Goal: Navigation & Orientation: Understand site structure

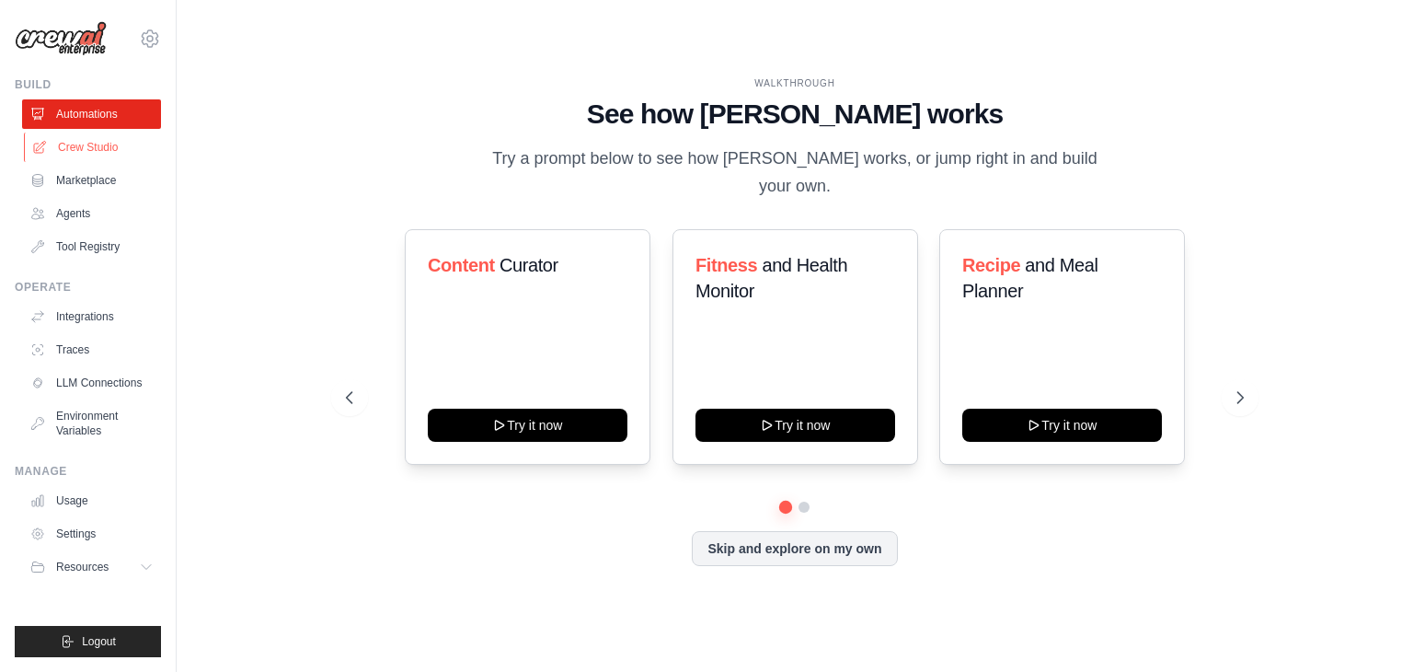
click at [122, 154] on link "Crew Studio" at bounding box center [93, 146] width 139 height 29
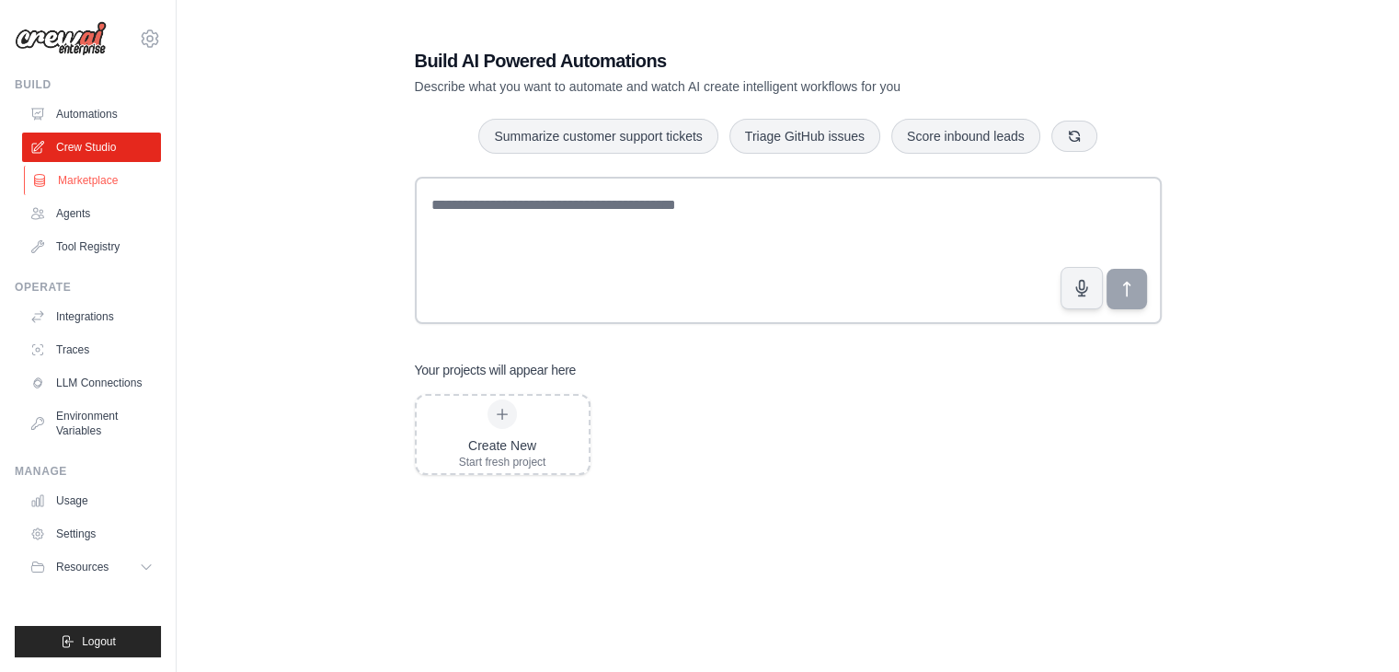
click at [113, 186] on link "Marketplace" at bounding box center [93, 180] width 139 height 29
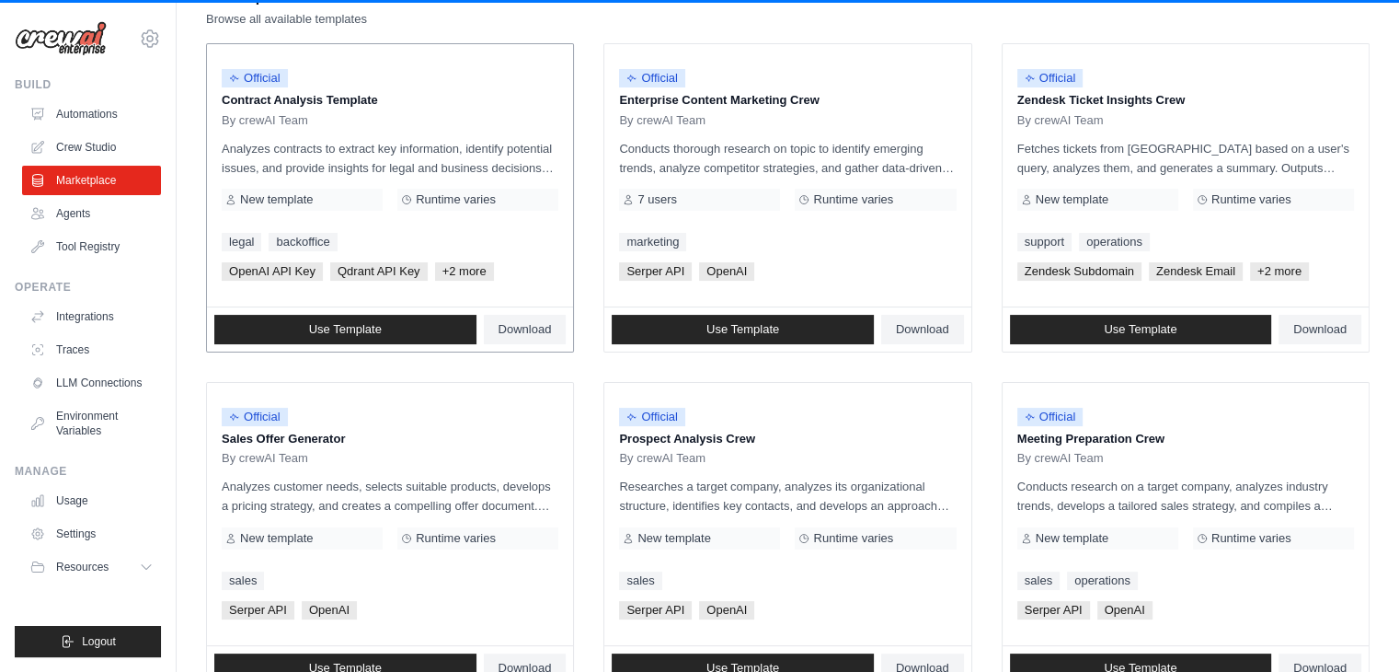
scroll to position [276, 0]
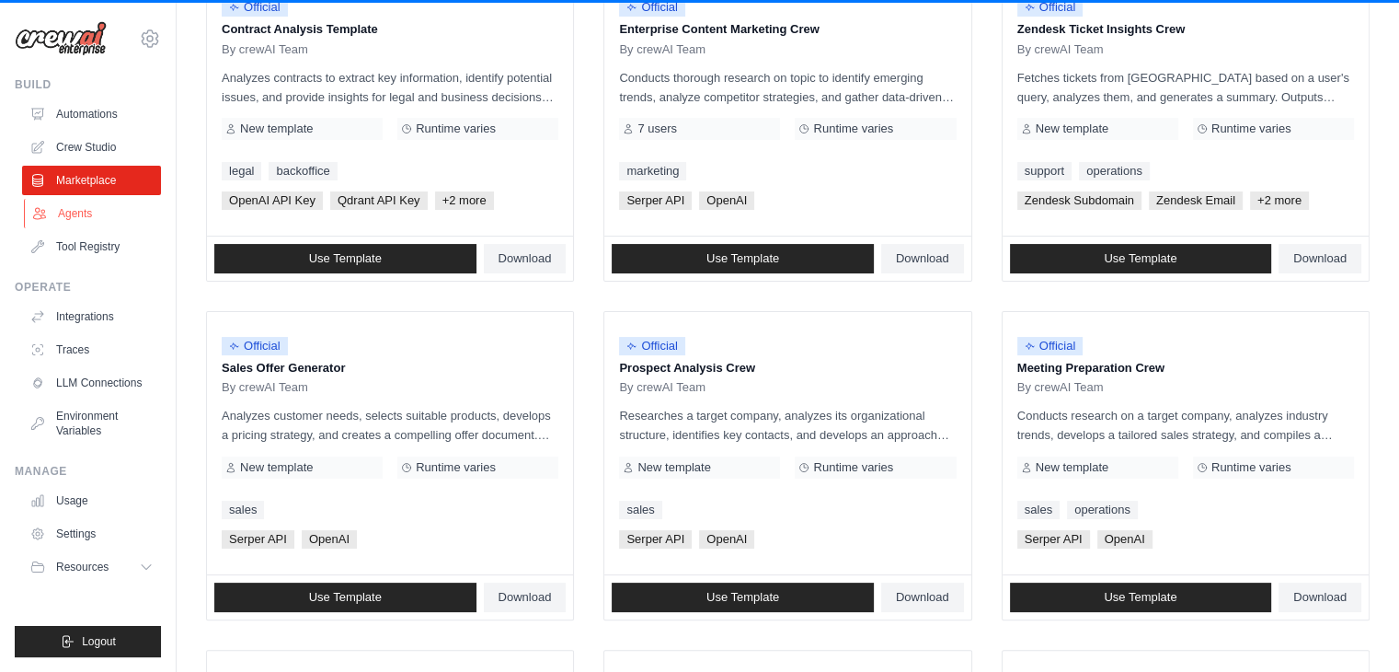
click at [92, 218] on link "Agents" at bounding box center [93, 213] width 139 height 29
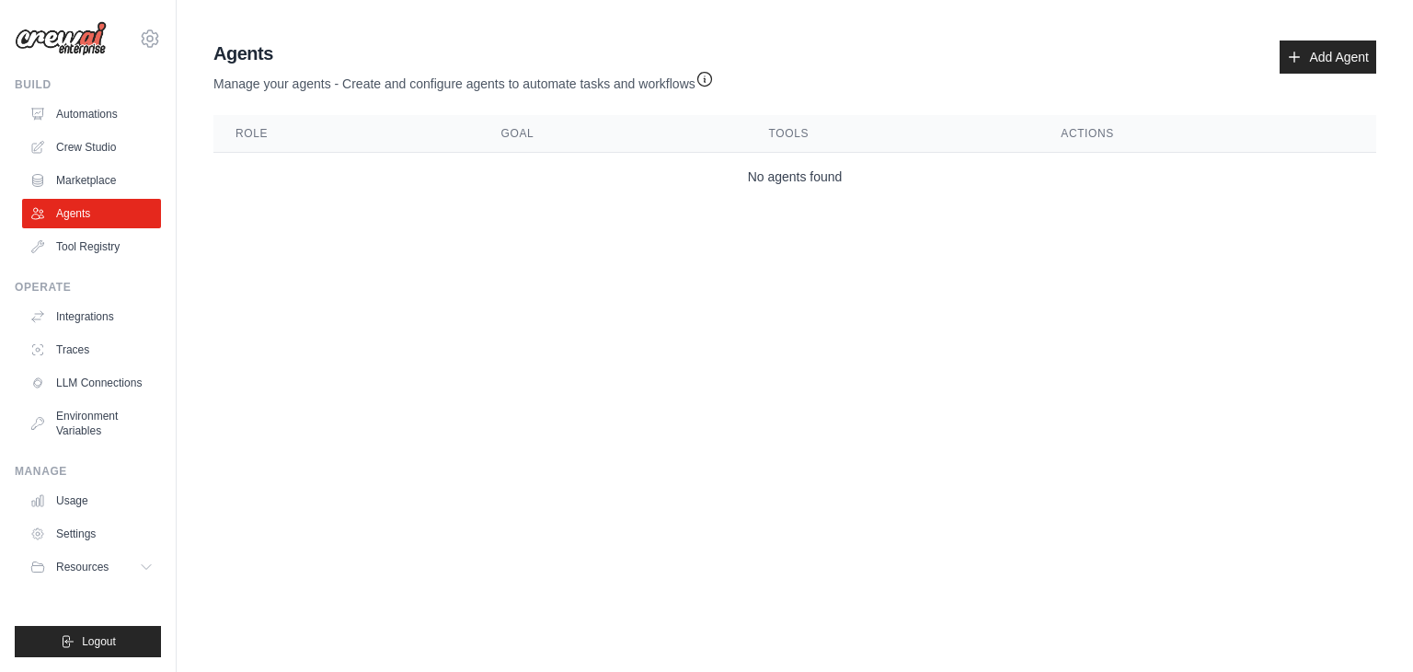
click at [752, 185] on td "No agents found" at bounding box center [794, 177] width 1163 height 49
click at [760, 193] on td "No agents found" at bounding box center [794, 177] width 1163 height 49
click at [96, 258] on link "Tool Registry" at bounding box center [93, 246] width 139 height 29
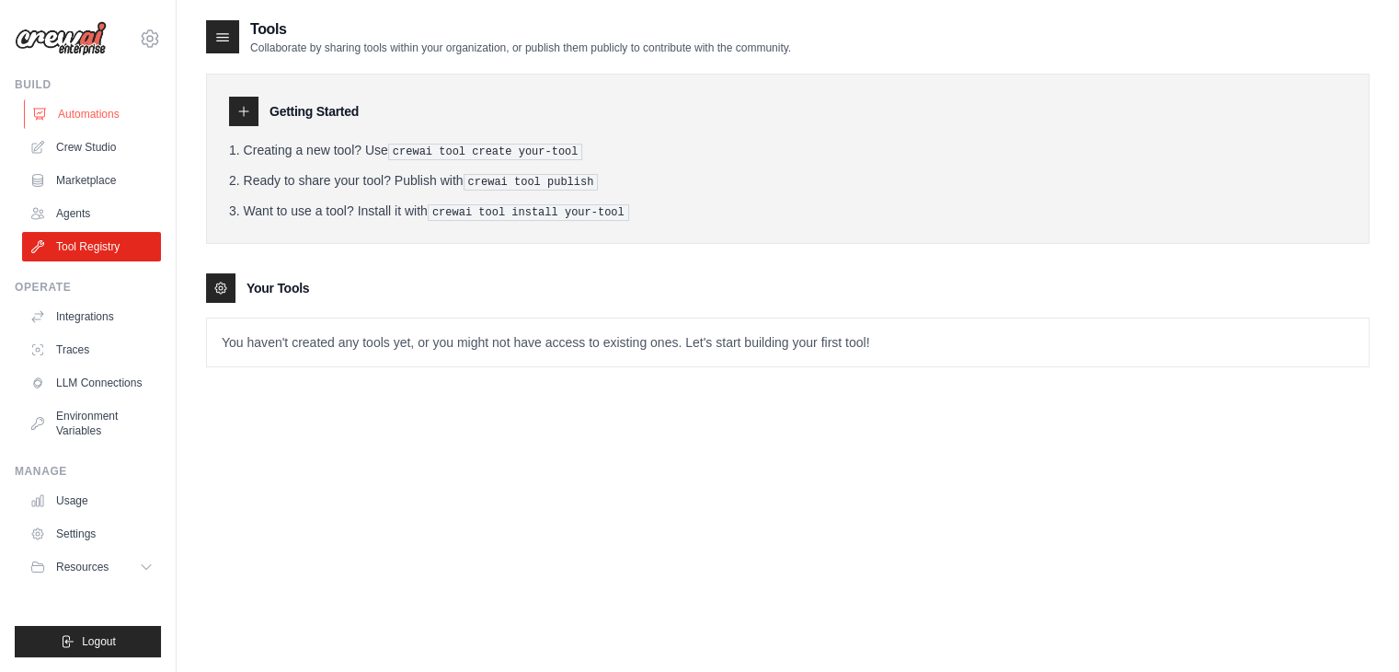
click at [85, 111] on link "Automations" at bounding box center [93, 113] width 139 height 29
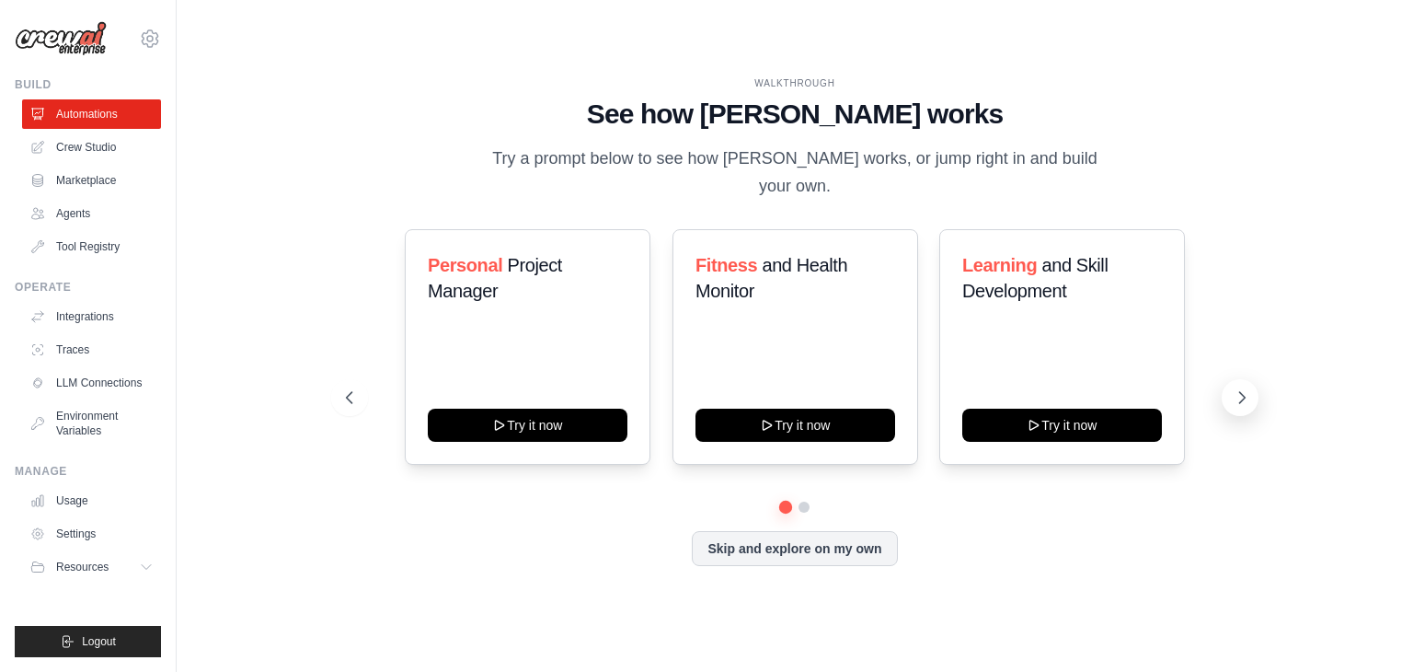
click at [1240, 392] on icon at bounding box center [1243, 397] width 6 height 11
